Goal: Task Accomplishment & Management: Use online tool/utility

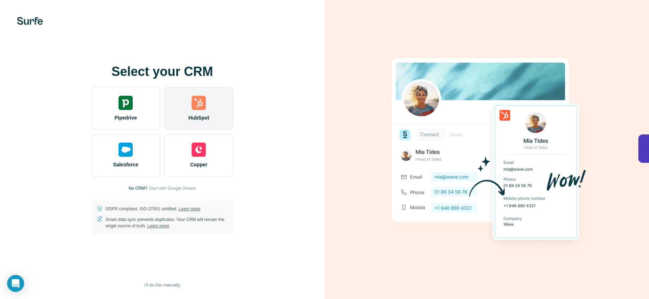
click at [203, 113] on div "HubSpot" at bounding box center [198, 108] width 69 height 43
click at [208, 105] on div "HubSpot" at bounding box center [198, 108] width 69 height 43
click at [202, 105] on img at bounding box center [199, 103] width 14 height 14
click at [198, 107] on img at bounding box center [199, 103] width 14 height 14
click at [211, 114] on div "HubSpot" at bounding box center [198, 108] width 69 height 43
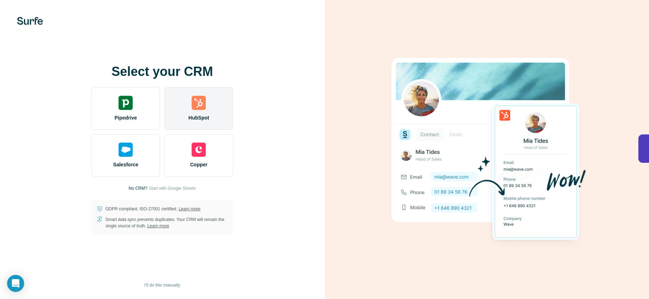
click at [206, 109] on div "HubSpot" at bounding box center [198, 108] width 69 height 43
click at [212, 104] on div "HubSpot" at bounding box center [198, 108] width 69 height 43
click at [218, 109] on div "HubSpot" at bounding box center [198, 108] width 69 height 43
click at [201, 118] on span "HubSpot" at bounding box center [198, 117] width 21 height 7
